Goal: Check status

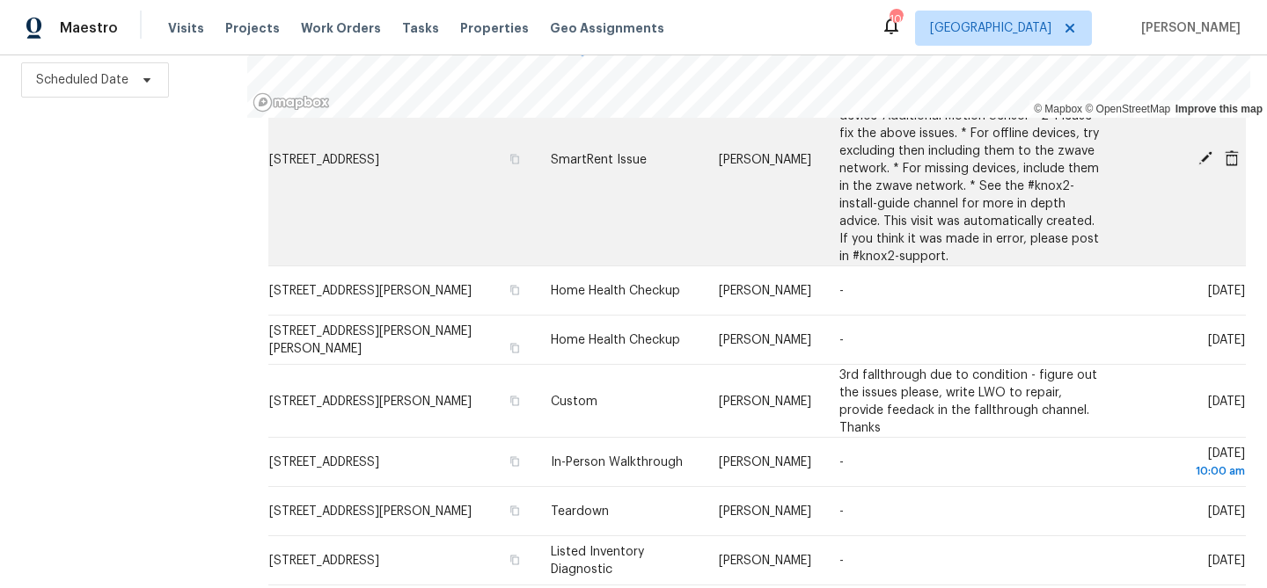
scroll to position [185, 0]
